Goal: Information Seeking & Learning: Check status

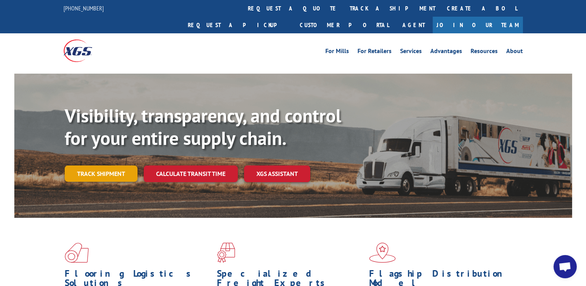
click at [87, 165] on link "Track shipment" at bounding box center [101, 173] width 73 height 16
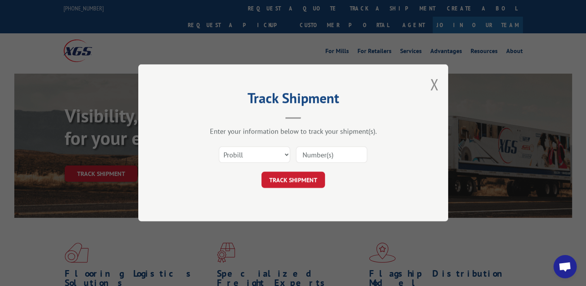
click at [313, 156] on input at bounding box center [331, 155] width 71 height 16
paste input "99276763"
type input "99276763"
click at [292, 180] on button "TRACK SHIPMENT" at bounding box center [293, 180] width 64 height 16
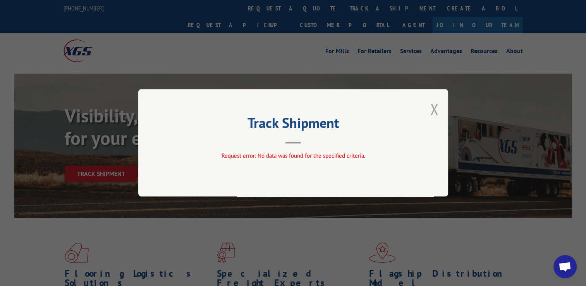
click at [435, 108] on button "Close modal" at bounding box center [434, 109] width 9 height 21
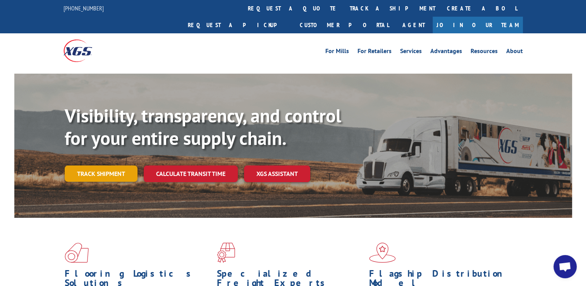
click at [96, 165] on link "Track shipment" at bounding box center [101, 173] width 73 height 16
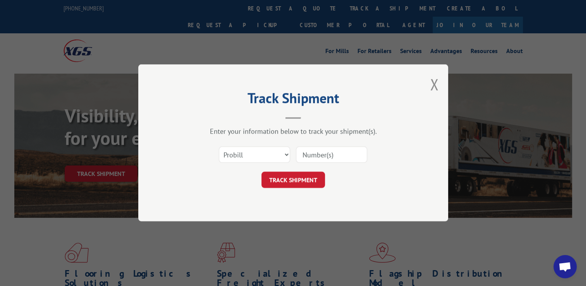
click at [312, 155] on input at bounding box center [331, 155] width 71 height 16
paste input "2850592"
type input "2850592"
click at [286, 177] on button "TRACK SHIPMENT" at bounding box center [293, 180] width 64 height 16
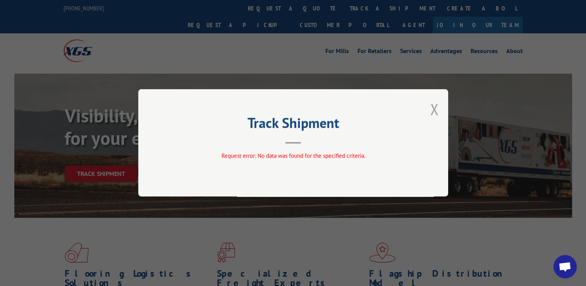
click at [435, 110] on button "Close modal" at bounding box center [434, 109] width 9 height 21
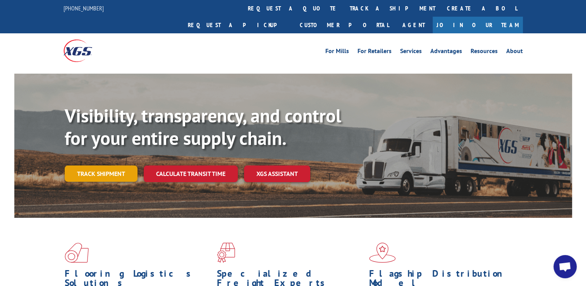
click at [132, 165] on link "Track shipment" at bounding box center [101, 173] width 73 height 16
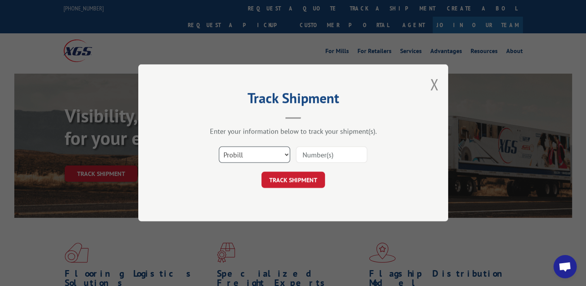
click at [265, 156] on select "Select category... Probill BOL PO" at bounding box center [254, 155] width 71 height 16
select select "bol"
click at [219, 147] on select "Select category... Probill BOL PO" at bounding box center [254, 155] width 71 height 16
click at [327, 156] on input at bounding box center [331, 155] width 71 height 16
paste input "2850592"
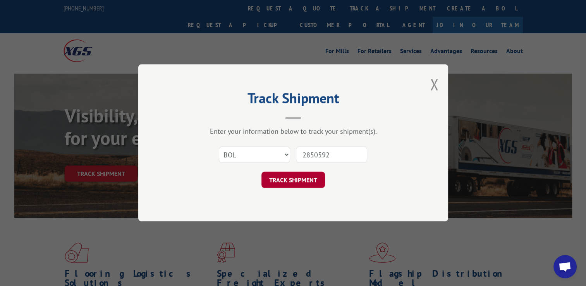
type input "2850592"
click at [314, 176] on button "TRACK SHIPMENT" at bounding box center [293, 180] width 64 height 16
